Goal: Task Accomplishment & Management: Manage account settings

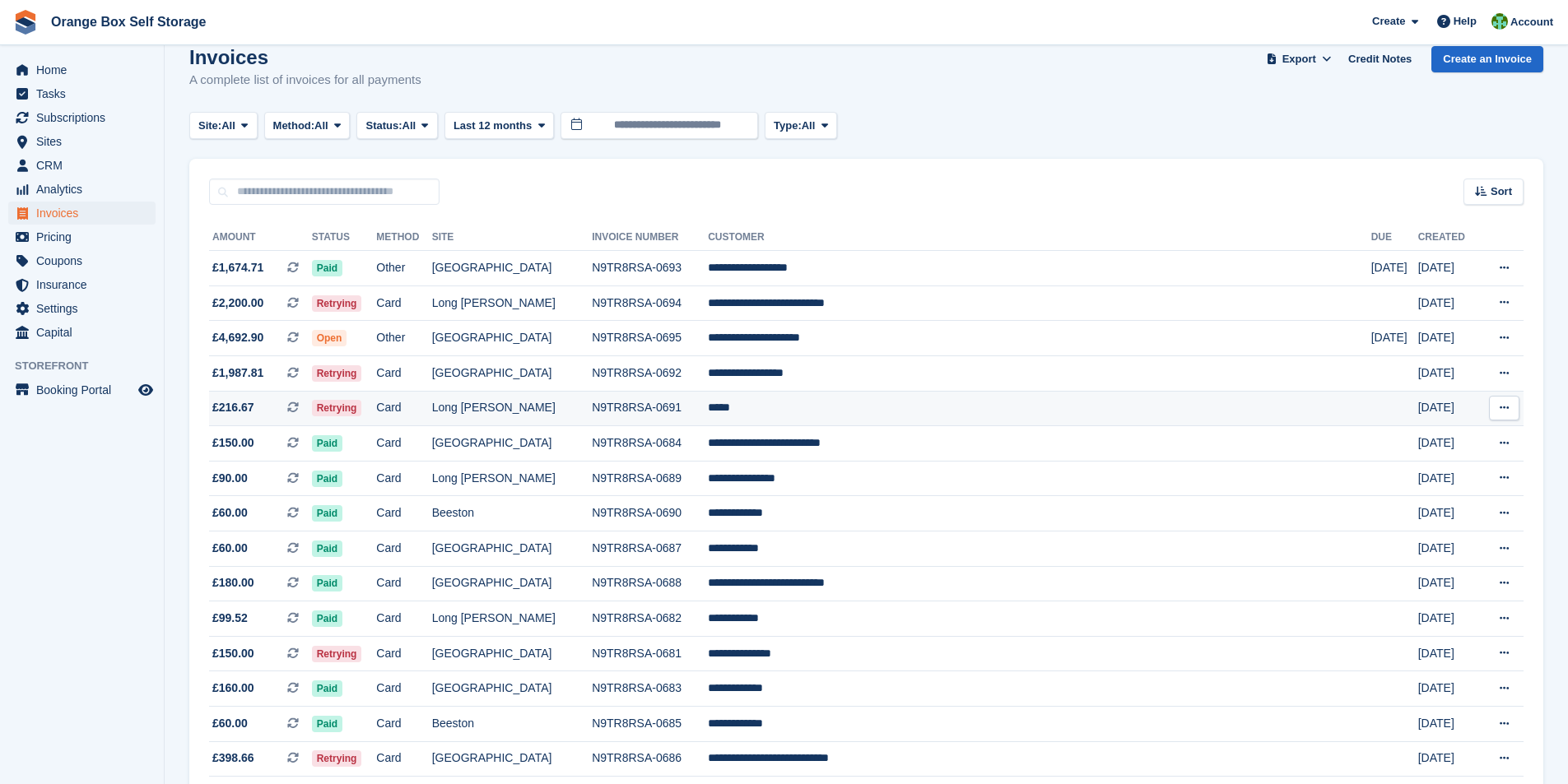
scroll to position [164, 0]
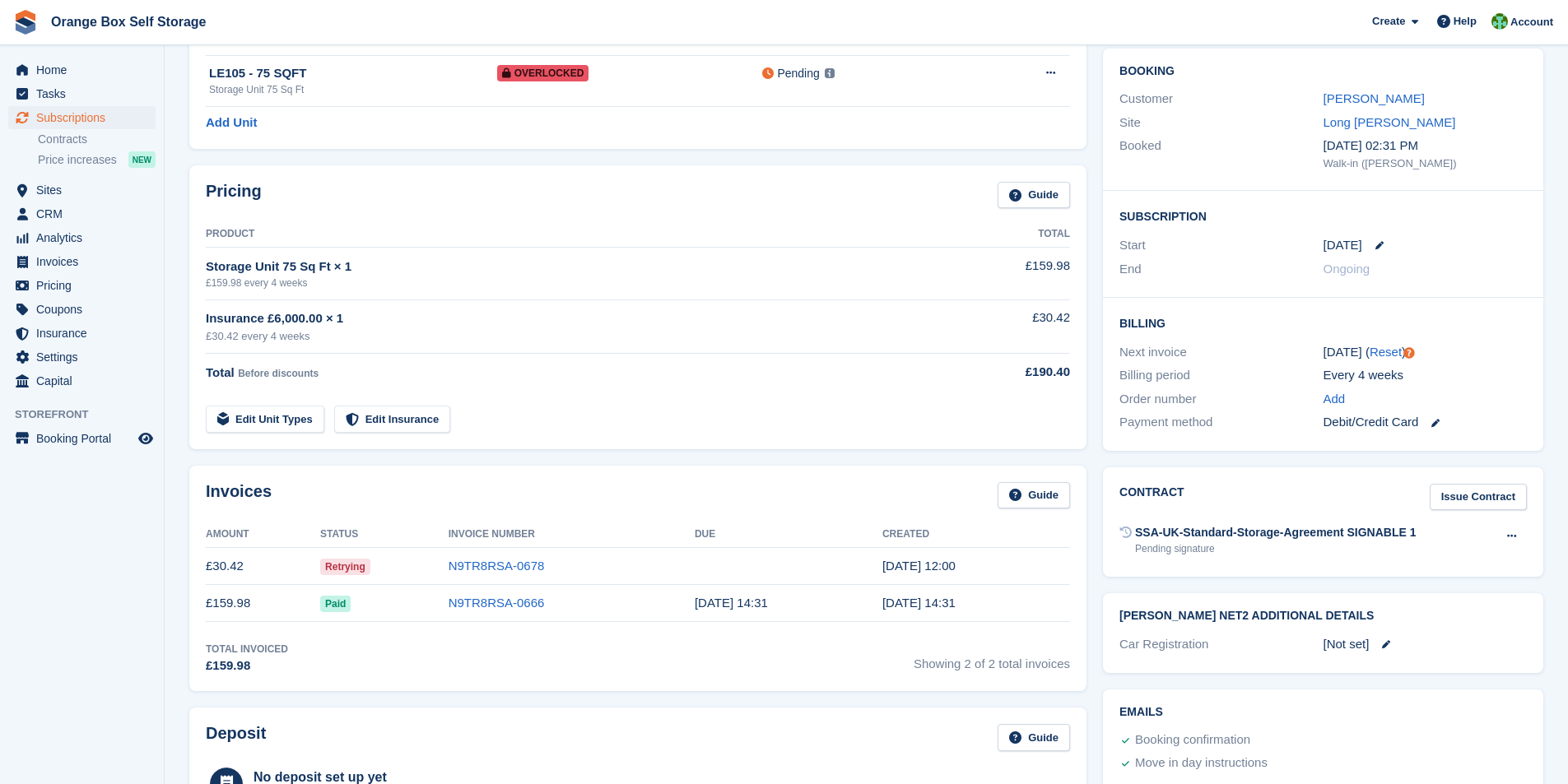
scroll to position [164, 0]
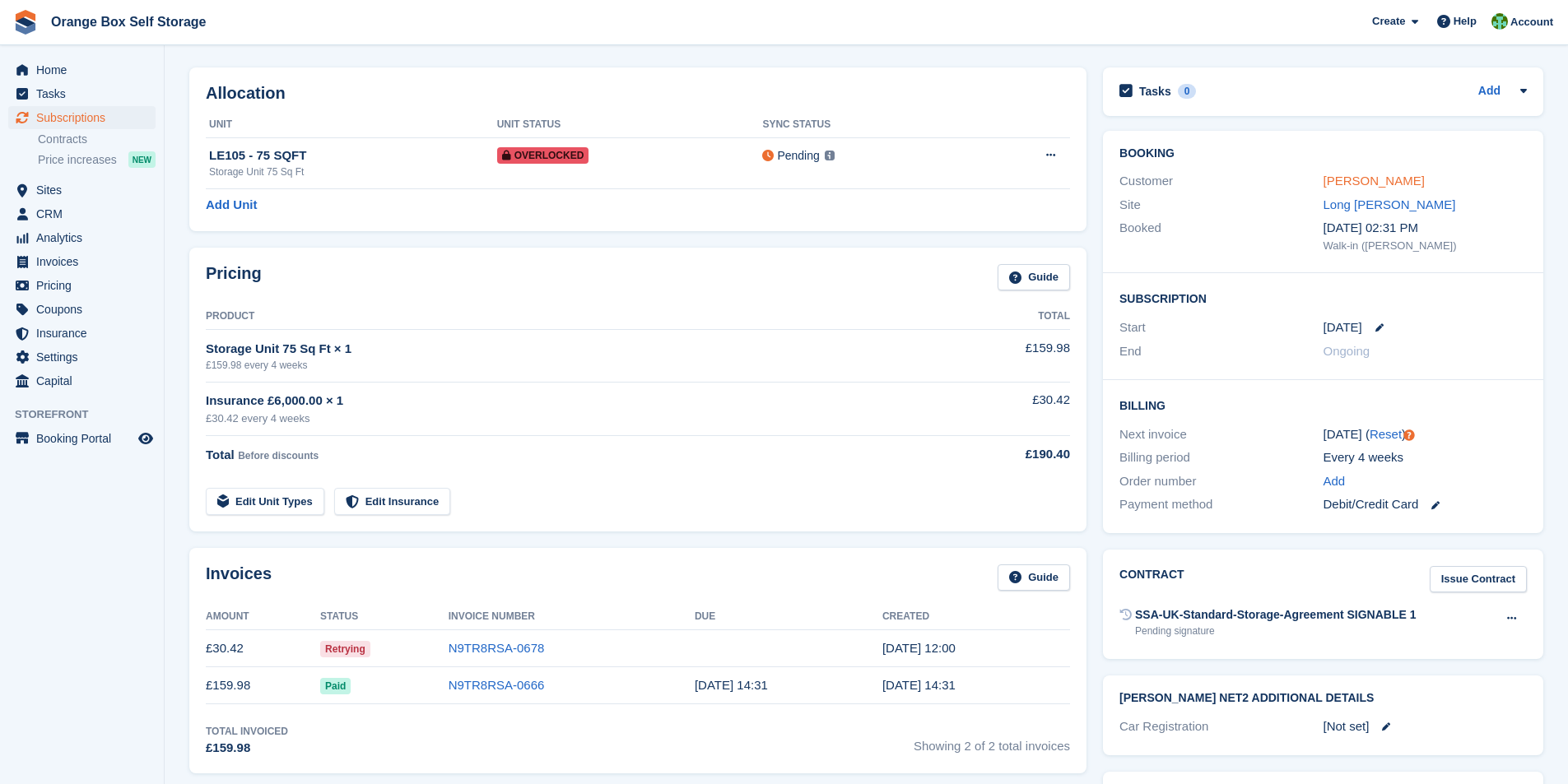
click at [1357, 184] on link "Alfie Camm" at bounding box center [1373, 180] width 101 height 14
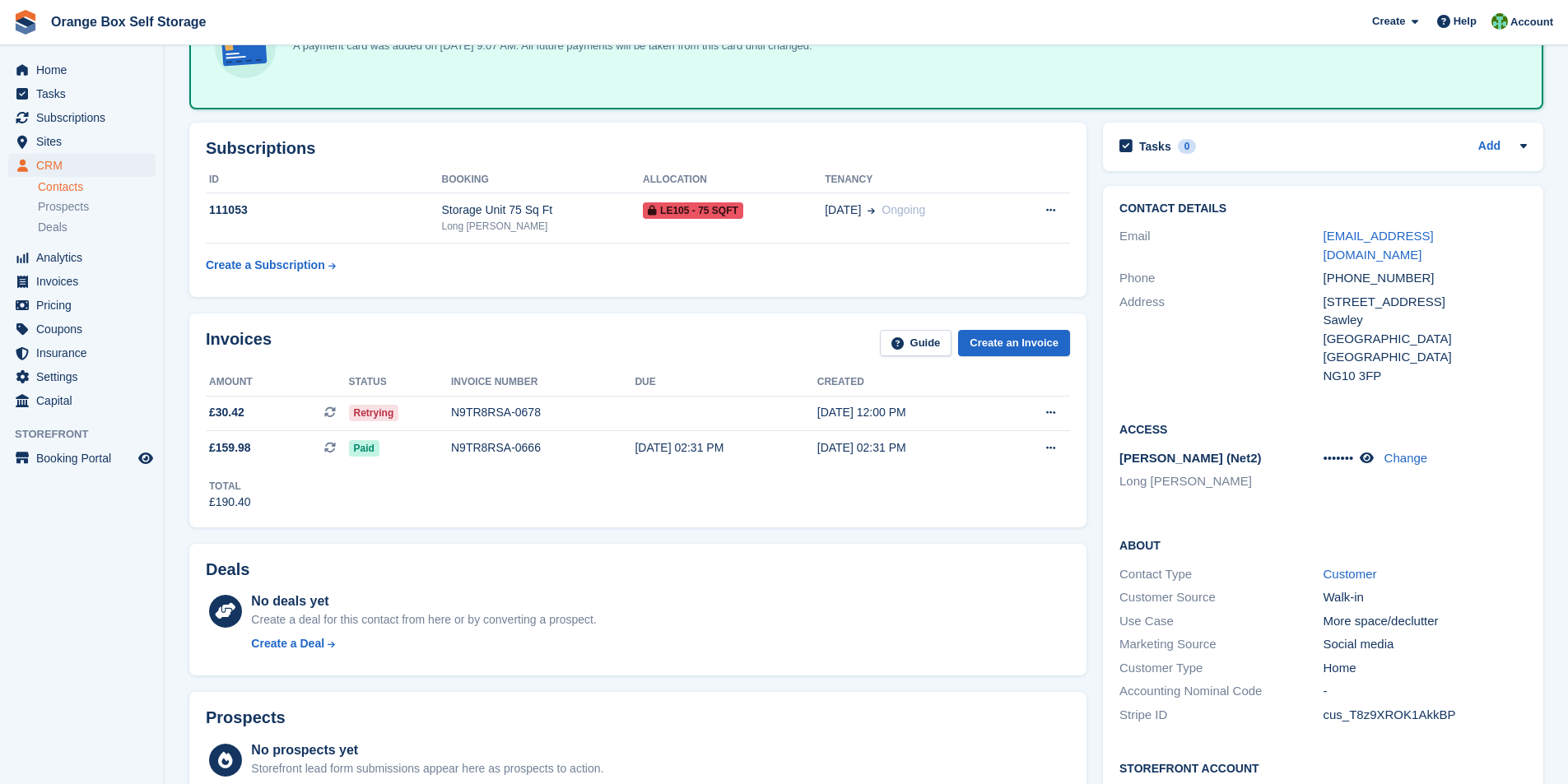
scroll to position [247, 0]
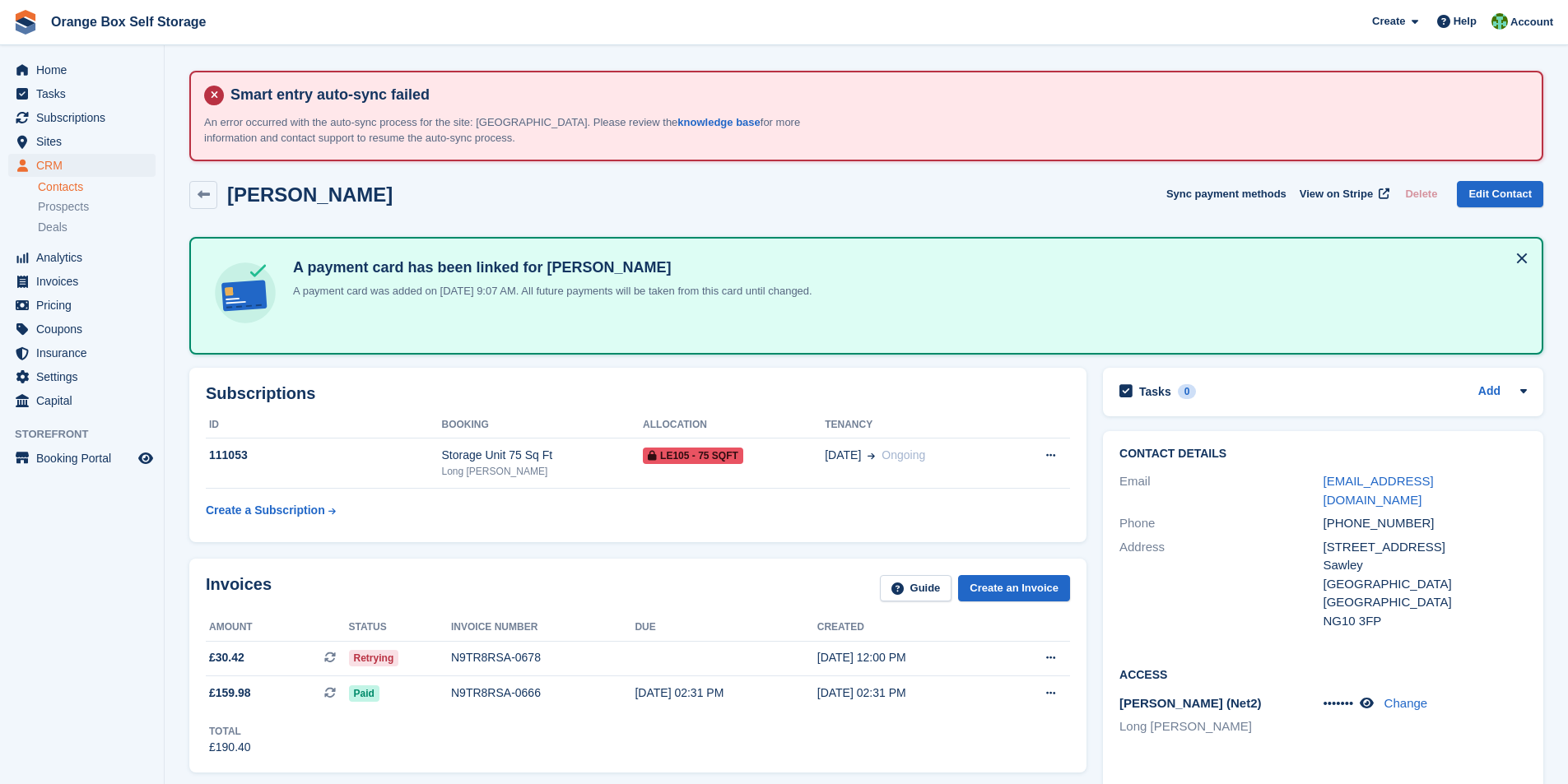
scroll to position [247, 0]
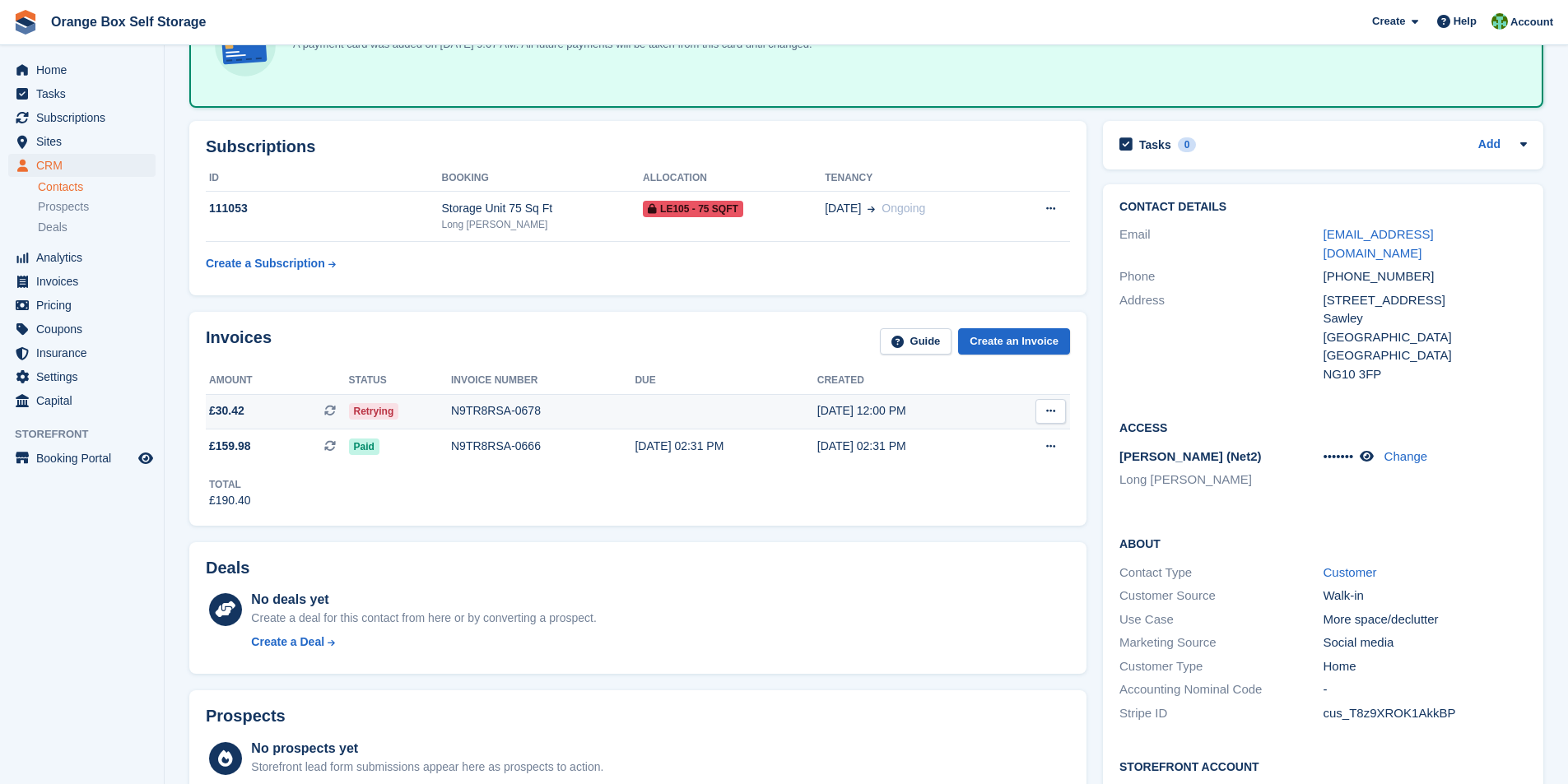
click at [497, 406] on div "N9TR8RSA-0678" at bounding box center [542, 411] width 183 height 17
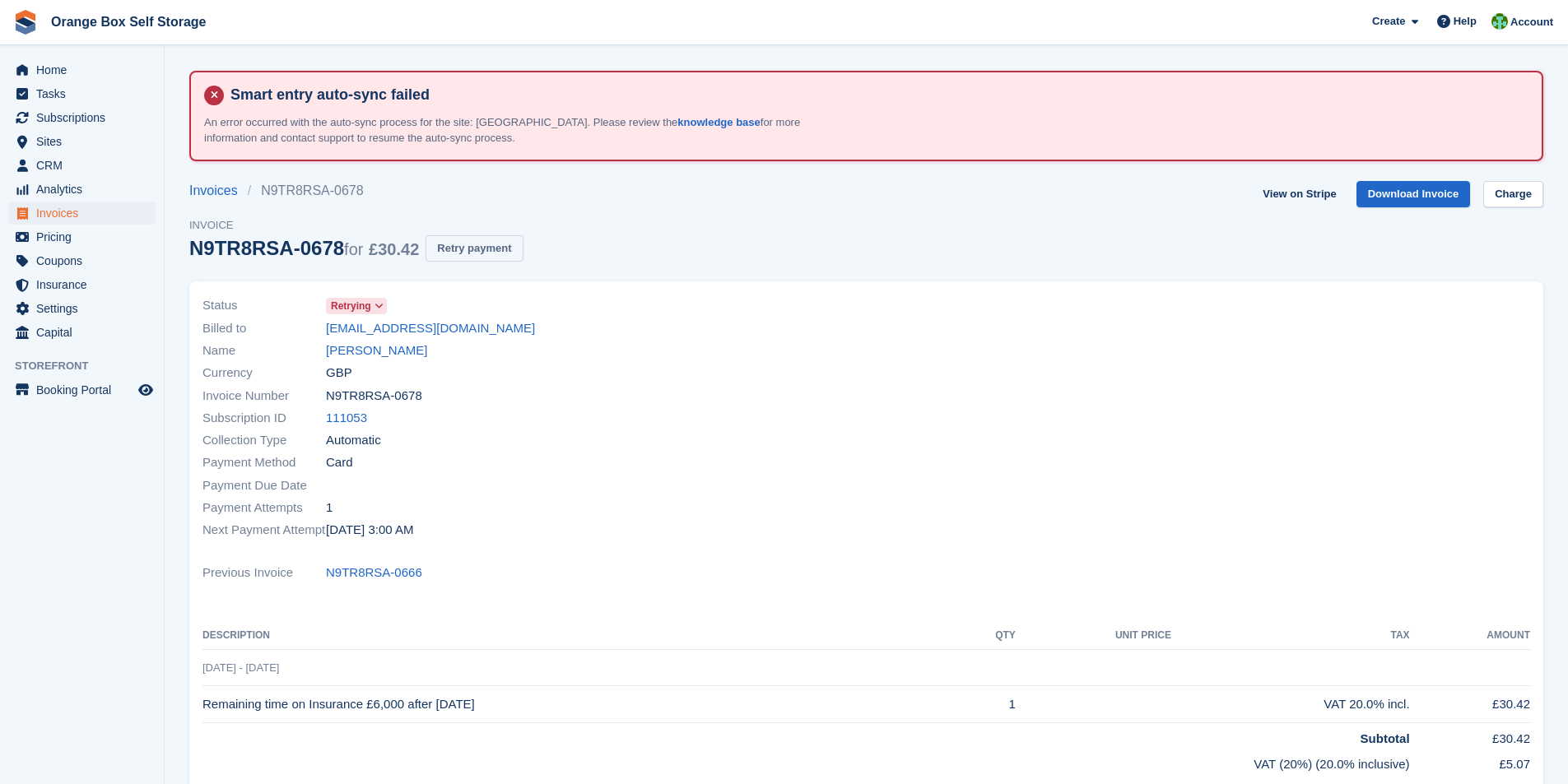
click at [482, 248] on button "Retry payment" at bounding box center [474, 249] width 97 height 28
click at [468, 251] on button "Retry payment" at bounding box center [474, 249] width 97 height 28
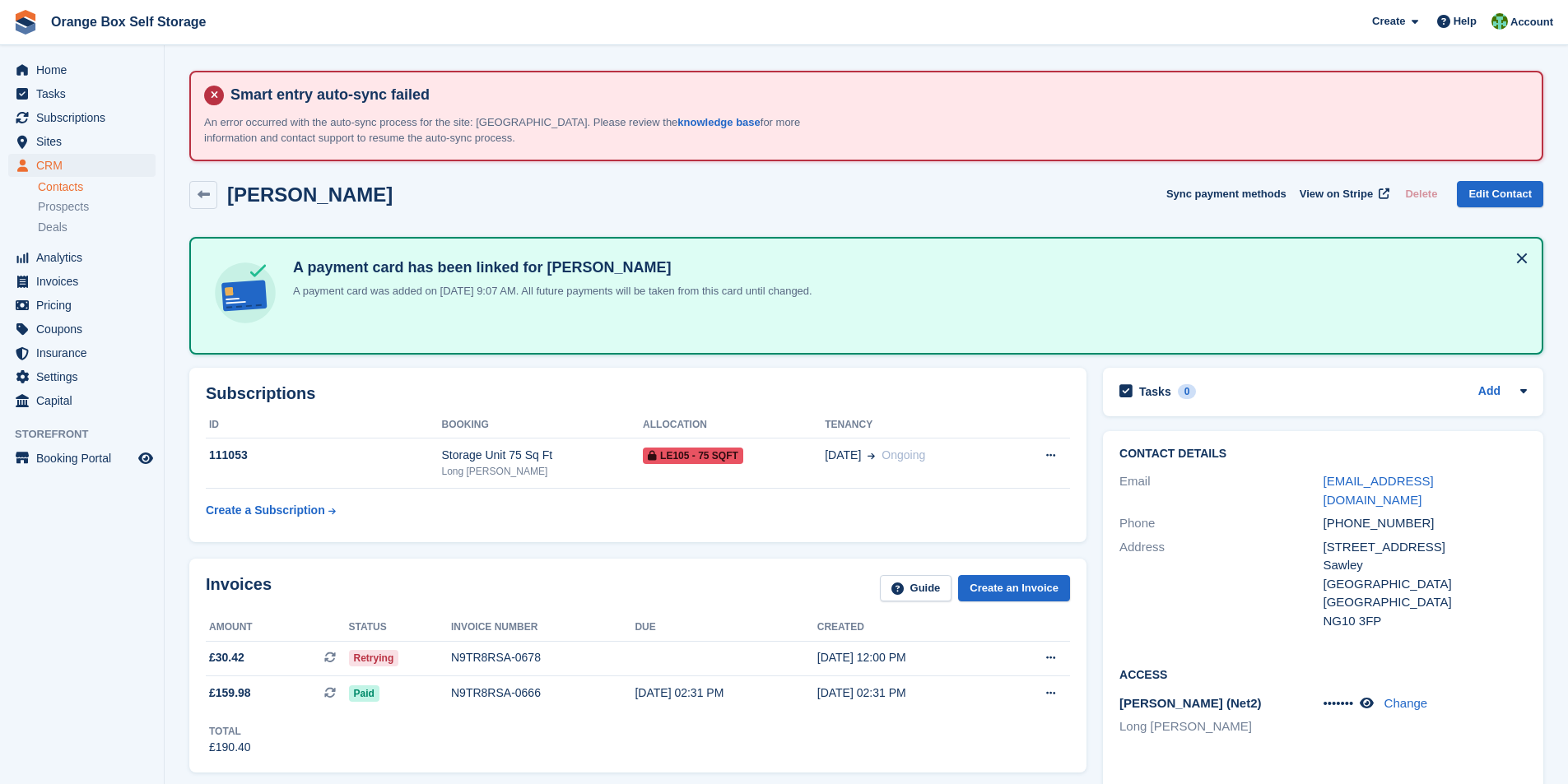
scroll to position [247, 0]
